Goal: Navigation & Orientation: Go to known website

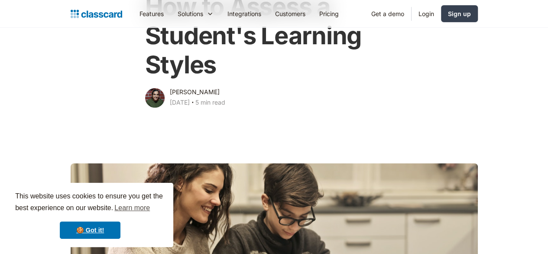
scroll to position [91, 0]
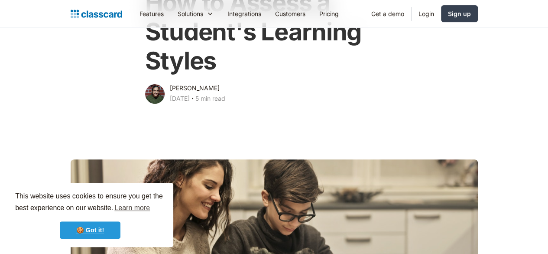
click at [93, 229] on link "🍪 Got it!" at bounding box center [90, 229] width 61 height 17
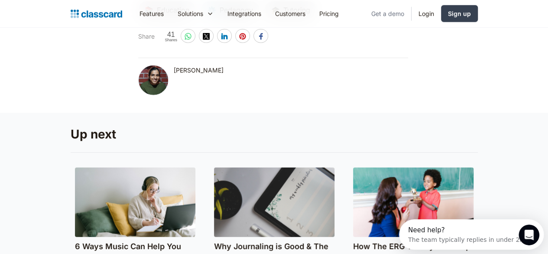
scroll to position [0, 0]
click at [441, 12] on link "Login" at bounding box center [426, 14] width 29 height 20
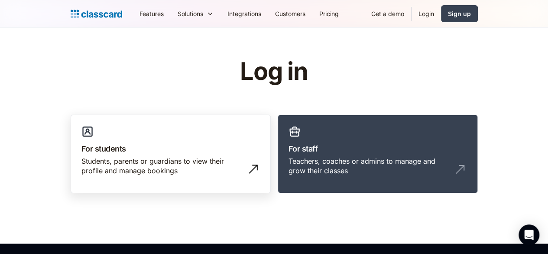
click at [197, 137] on link "For students Students, parents or guardians to view their profile and manage bo…" at bounding box center [171, 153] width 200 height 79
